Goal: Use online tool/utility: Utilize a website feature to perform a specific function

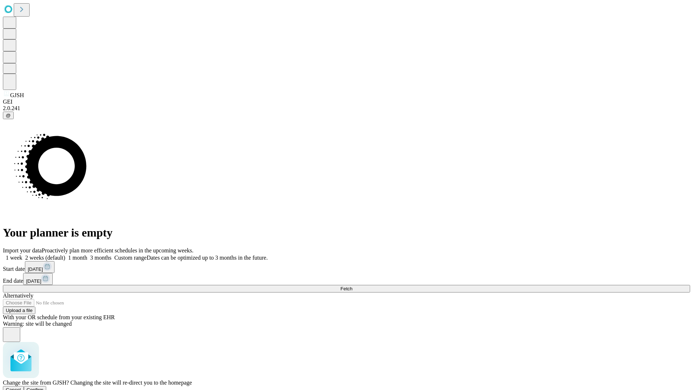
click at [44, 387] on span "Confirm" at bounding box center [35, 389] width 17 height 5
click at [22, 254] on label "1 week" at bounding box center [12, 257] width 19 height 6
click at [352, 286] on span "Fetch" at bounding box center [346, 288] width 12 height 5
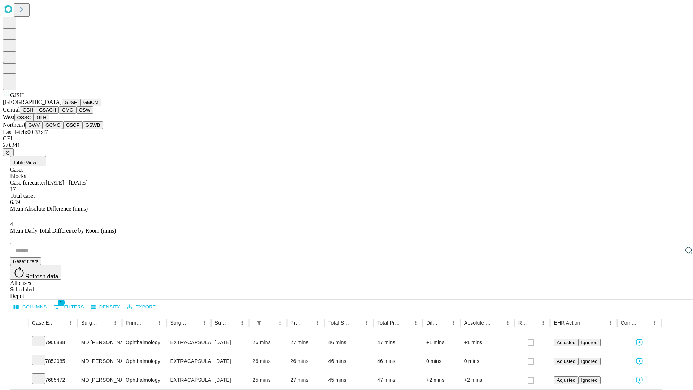
click at [80, 106] on button "GMCM" at bounding box center [90, 102] width 21 height 8
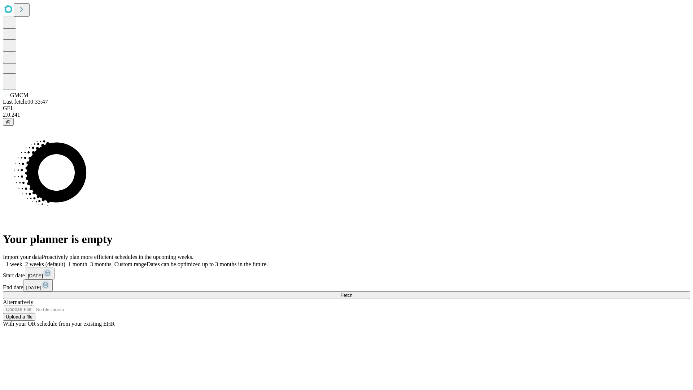
click at [22, 261] on label "1 week" at bounding box center [12, 264] width 19 height 6
click at [352, 292] on span "Fetch" at bounding box center [346, 294] width 12 height 5
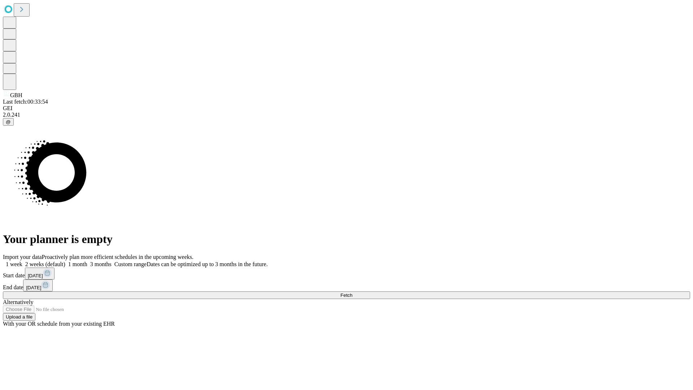
click at [22, 261] on label "1 week" at bounding box center [12, 264] width 19 height 6
click at [352, 292] on span "Fetch" at bounding box center [346, 294] width 12 height 5
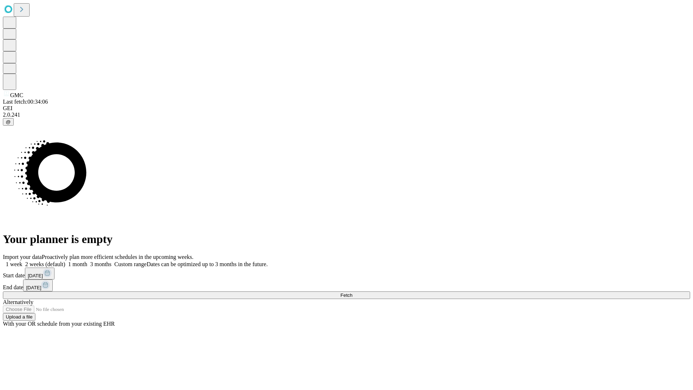
click at [22, 261] on label "1 week" at bounding box center [12, 264] width 19 height 6
click at [352, 292] on span "Fetch" at bounding box center [346, 294] width 12 height 5
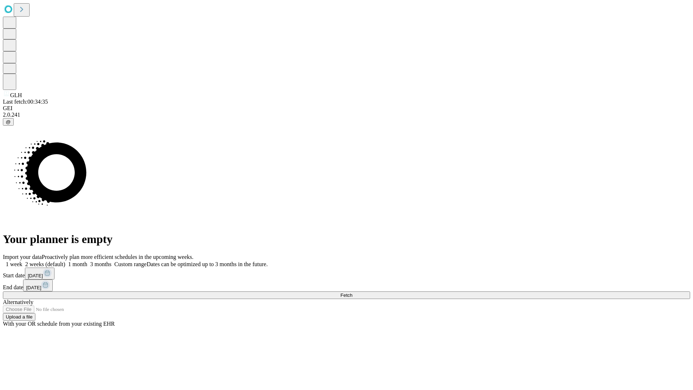
click at [352, 292] on span "Fetch" at bounding box center [346, 294] width 12 height 5
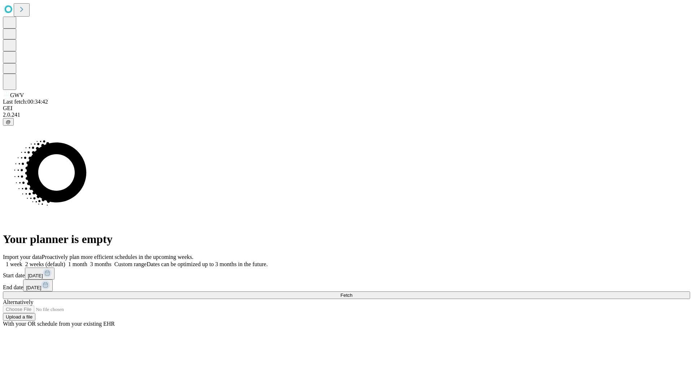
click at [22, 261] on label "1 week" at bounding box center [12, 264] width 19 height 6
click at [352, 292] on span "Fetch" at bounding box center [346, 294] width 12 height 5
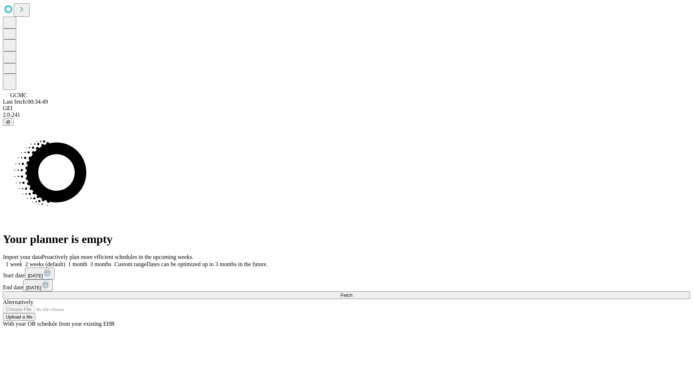
click at [22, 261] on label "1 week" at bounding box center [12, 264] width 19 height 6
click at [352, 292] on span "Fetch" at bounding box center [346, 294] width 12 height 5
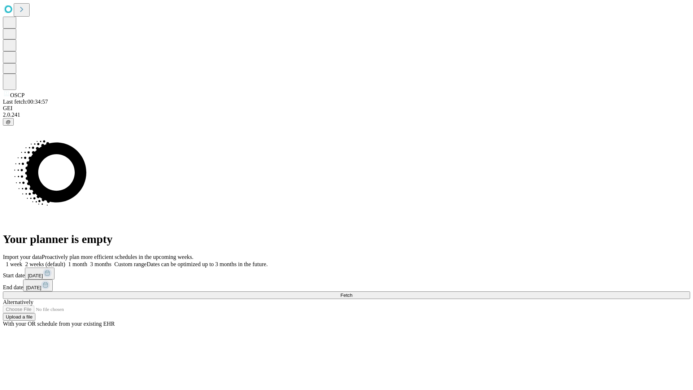
click at [22, 261] on label "1 week" at bounding box center [12, 264] width 19 height 6
click at [352, 292] on span "Fetch" at bounding box center [346, 294] width 12 height 5
